Goal: Check status

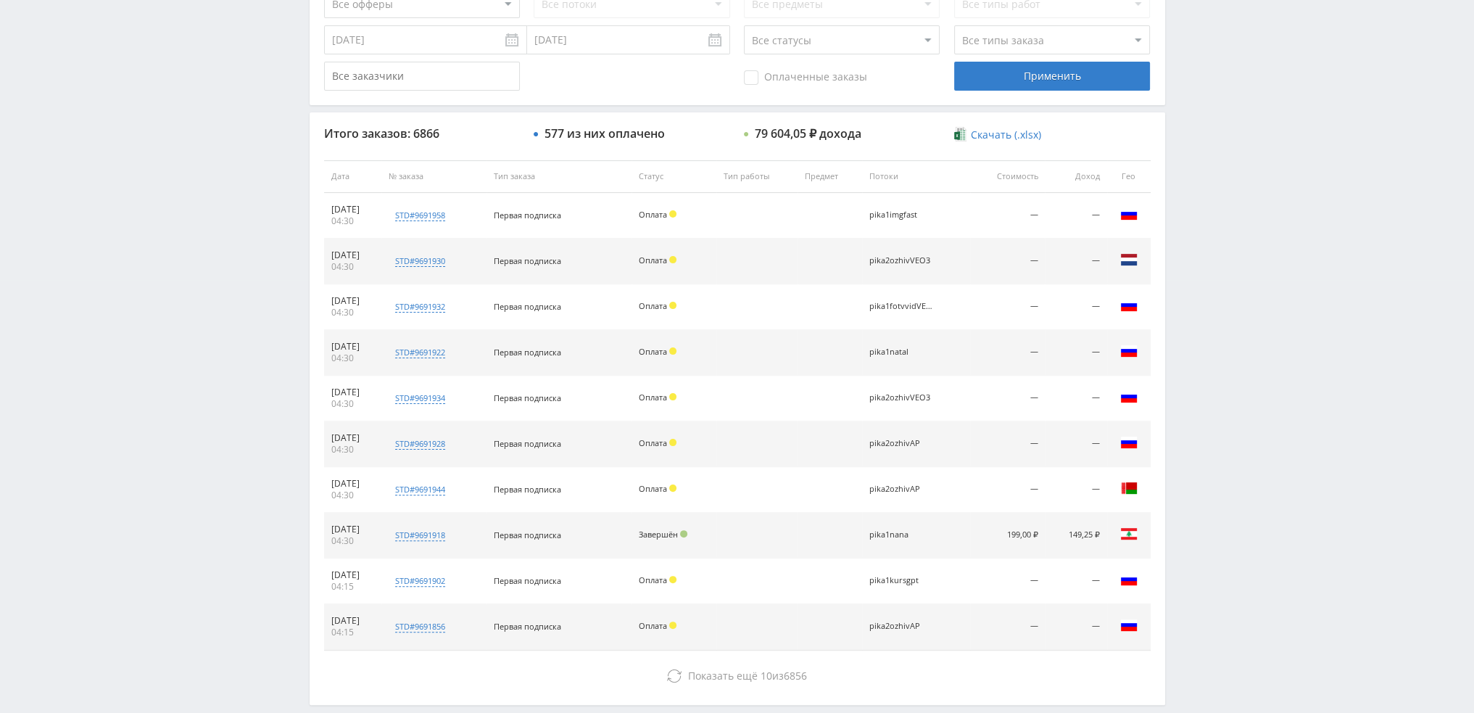
scroll to position [435, 0]
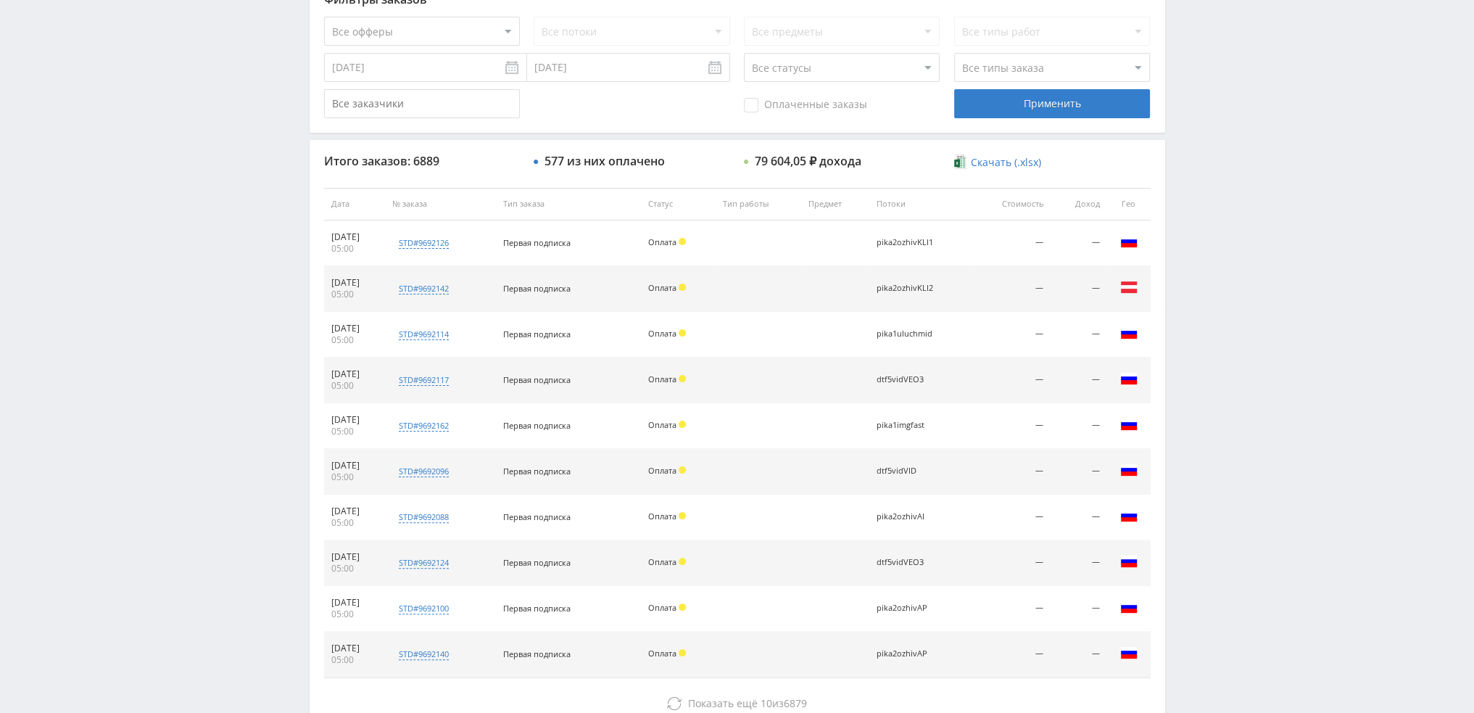
scroll to position [502, 0]
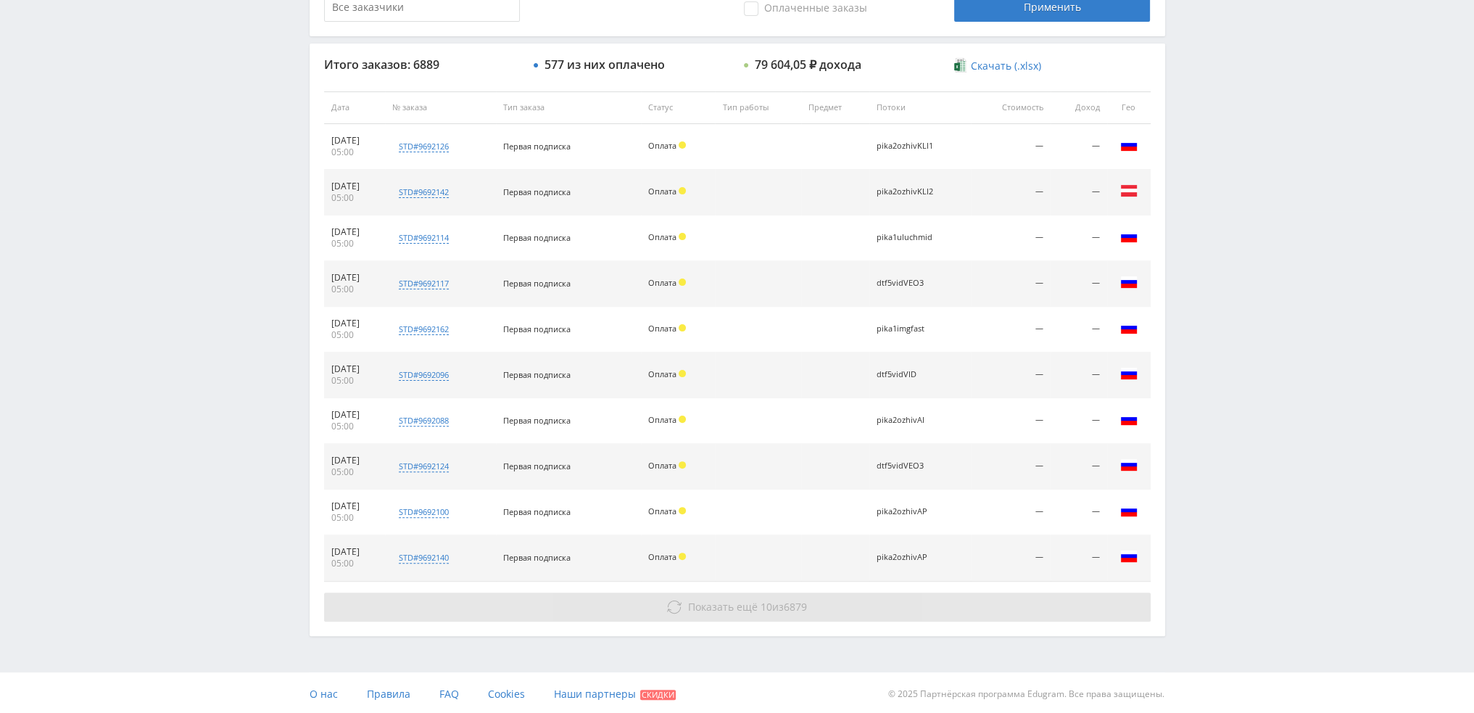
click at [507, 599] on button "Показать ещё 10 из 6879" at bounding box center [737, 606] width 827 height 29
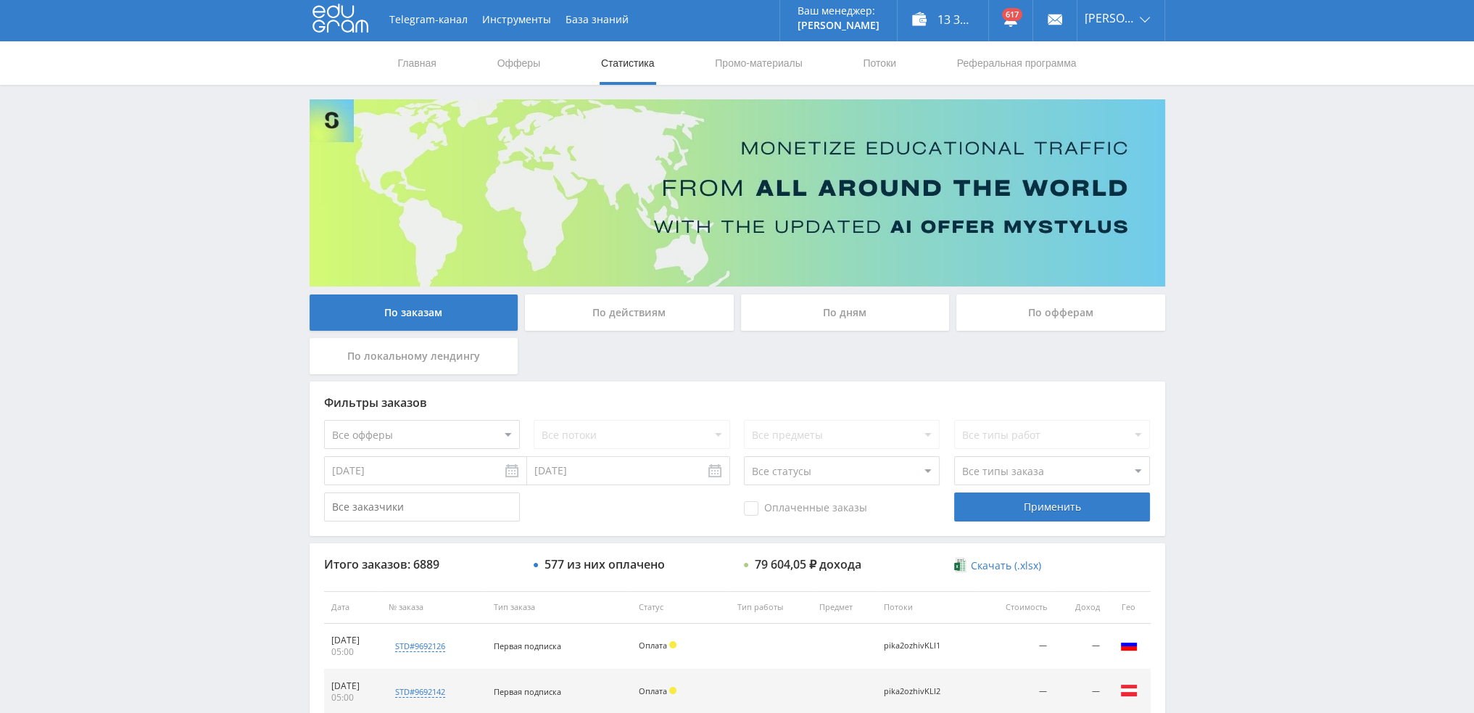
scroll to position [0, 0]
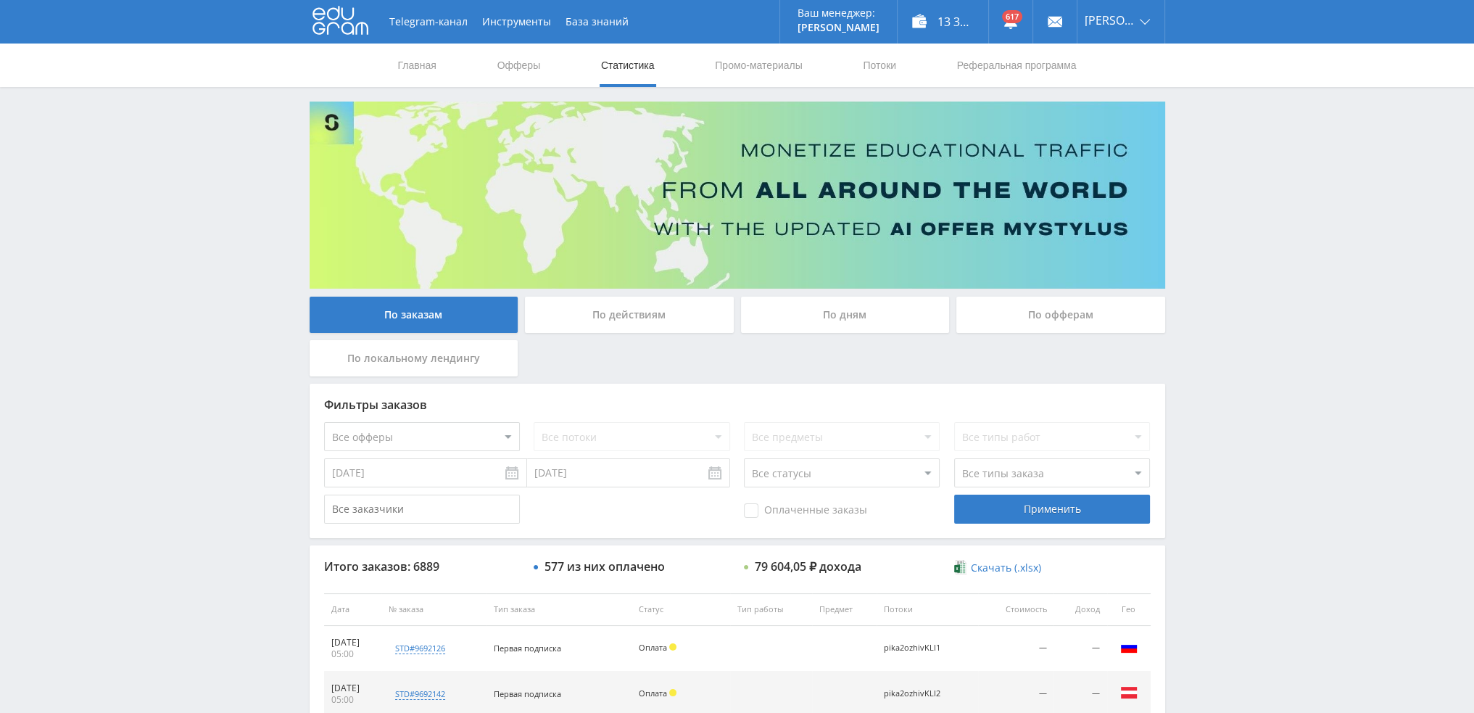
click at [842, 310] on div "По дням" at bounding box center [845, 315] width 209 height 36
click at [0, 0] on input "По дням" at bounding box center [0, 0] width 0 height 0
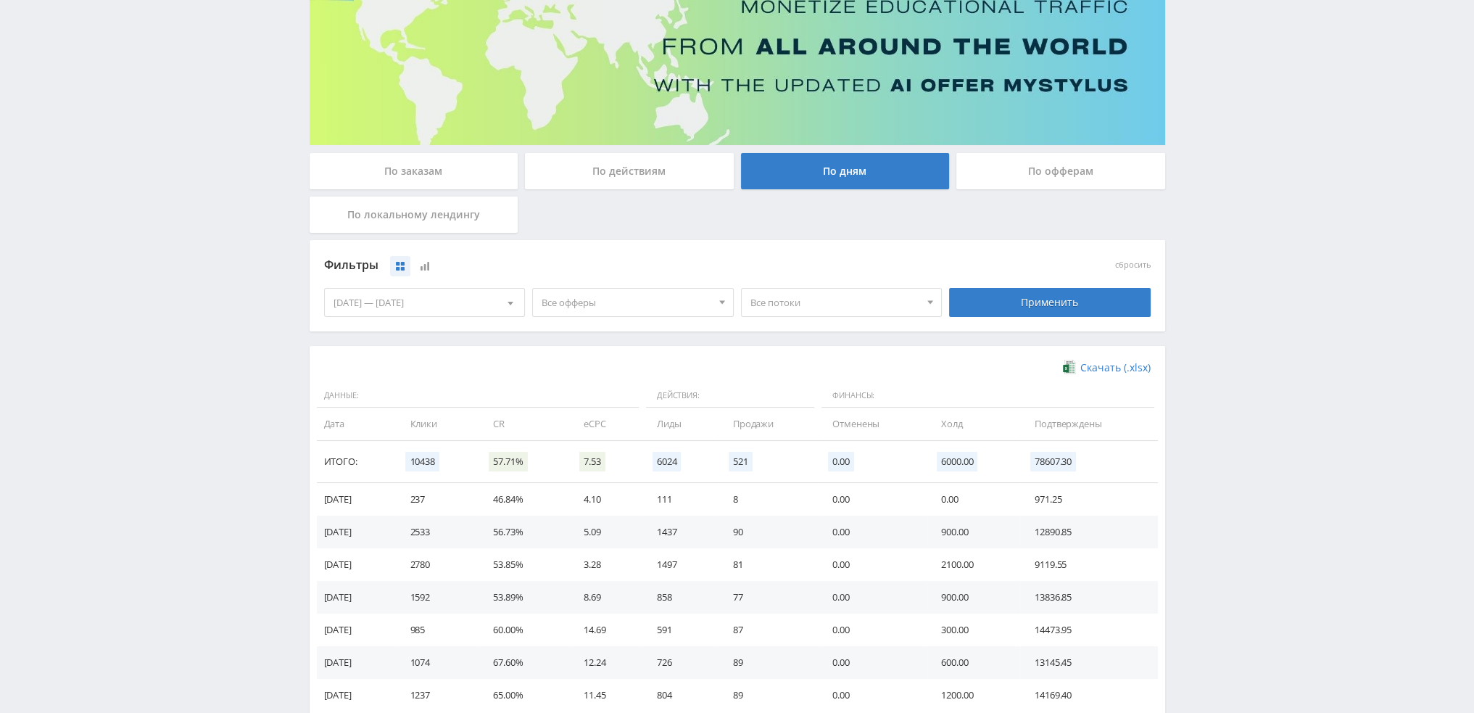
scroll to position [145, 0]
